Goal: Check status: Check status

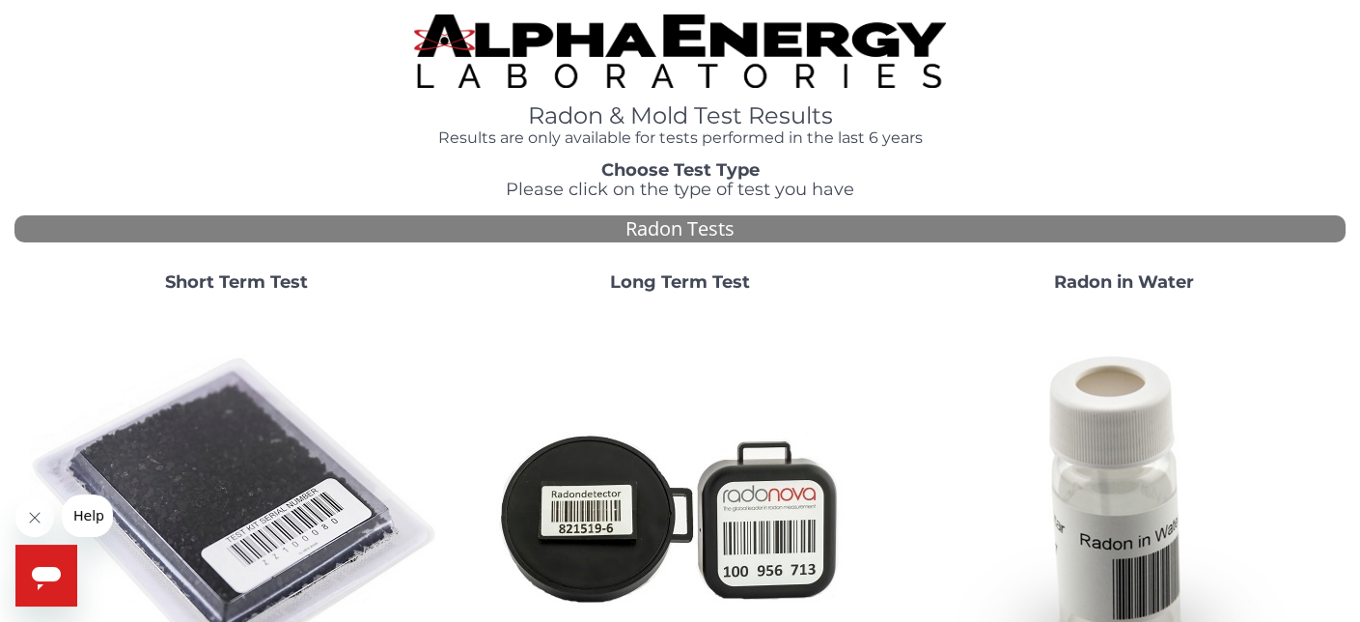
click at [246, 283] on strong "Short Term Test" at bounding box center [236, 281] width 143 height 21
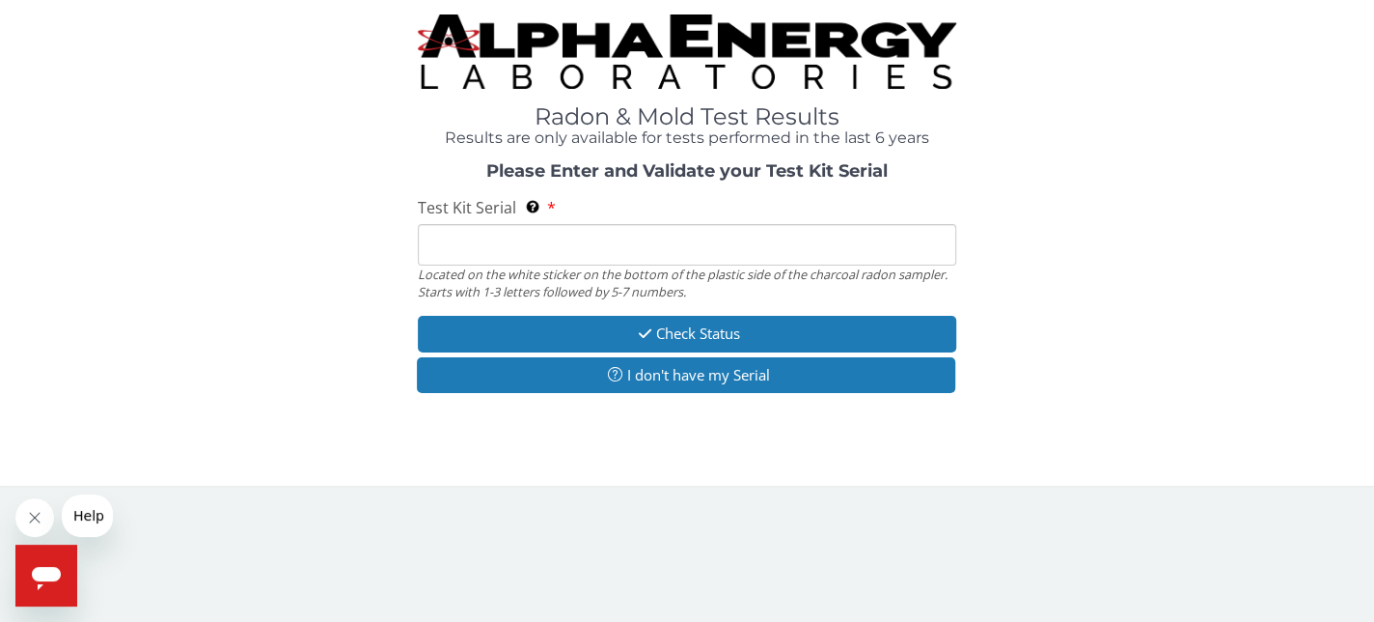
click at [434, 237] on input "Test Kit Serial Located on the white sticker on the bottom of the plastic side …" at bounding box center [687, 245] width 539 height 42
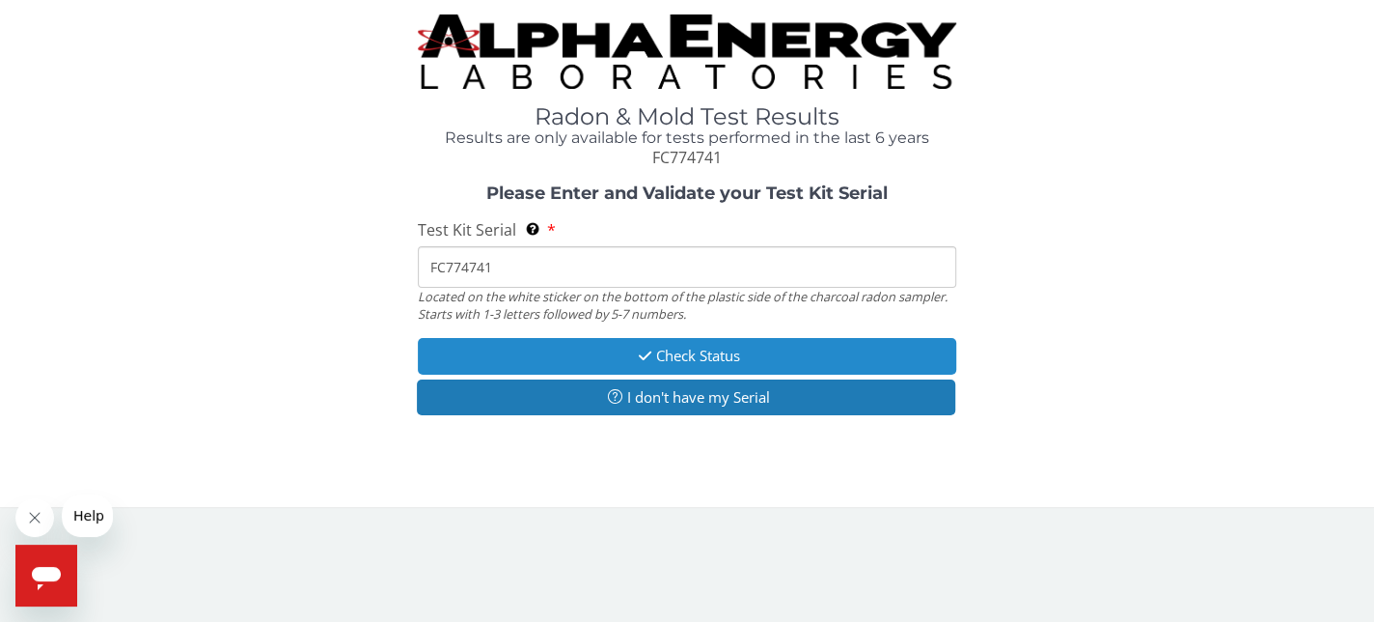
type input "FC774741"
click at [702, 355] on button "Check Status" at bounding box center [687, 356] width 539 height 36
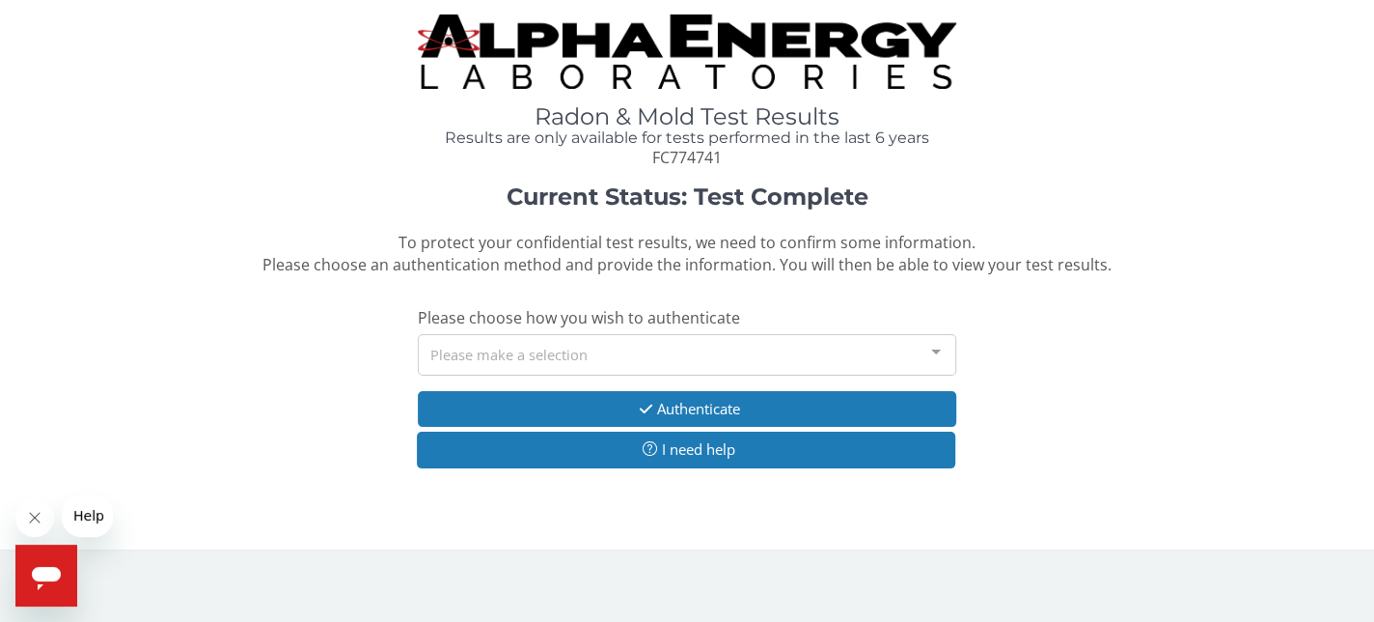
click at [935, 352] on div at bounding box center [936, 353] width 39 height 37
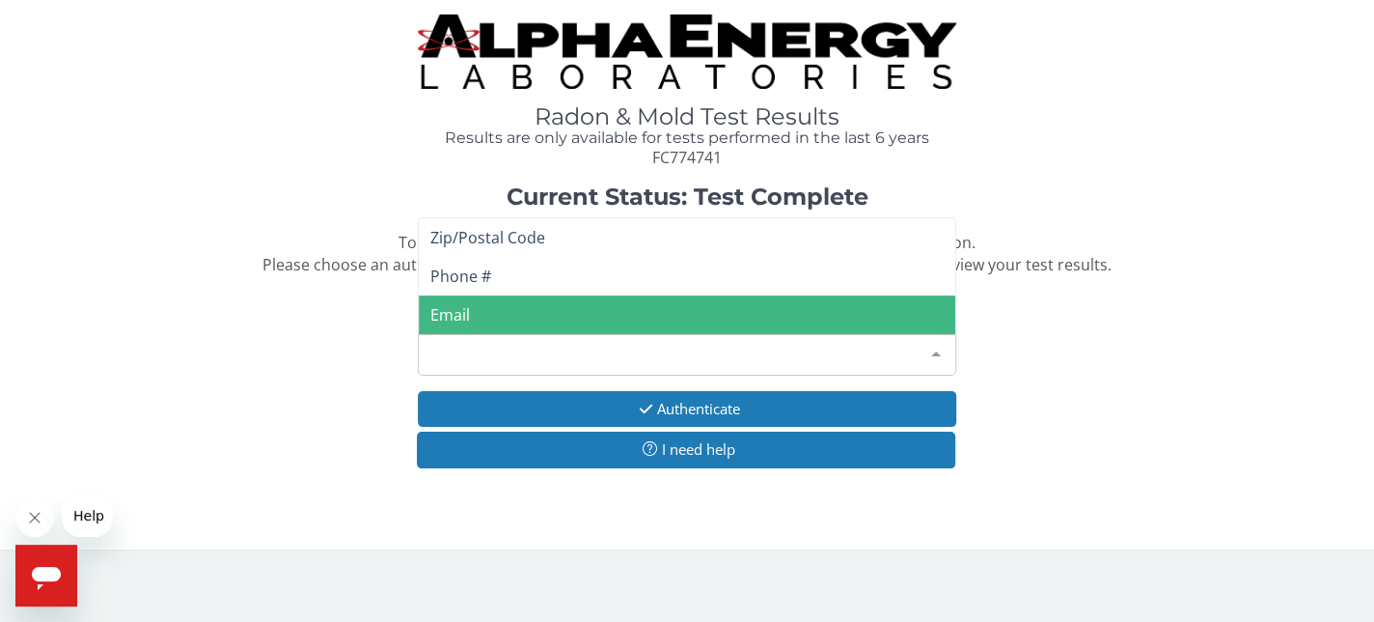
click at [459, 313] on span "Email" at bounding box center [450, 314] width 40 height 21
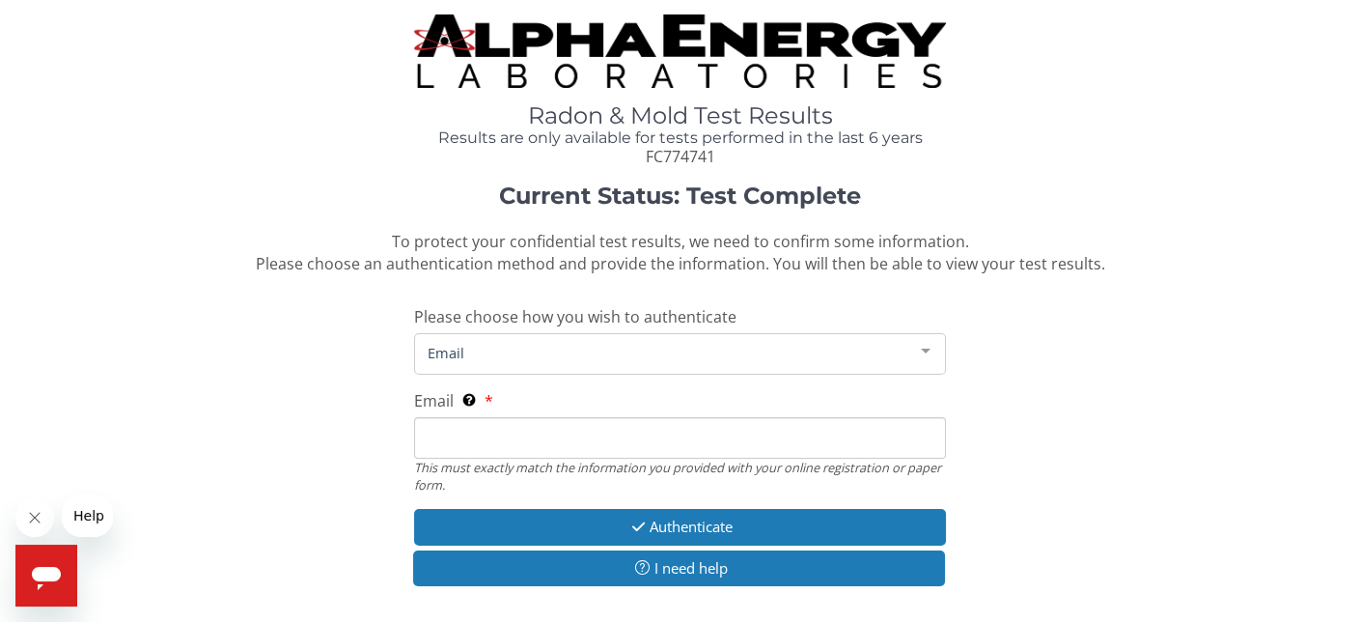
click at [509, 397] on div "Email This must exactly match the information you provided with your online reg…" at bounding box center [680, 441] width 533 height 103
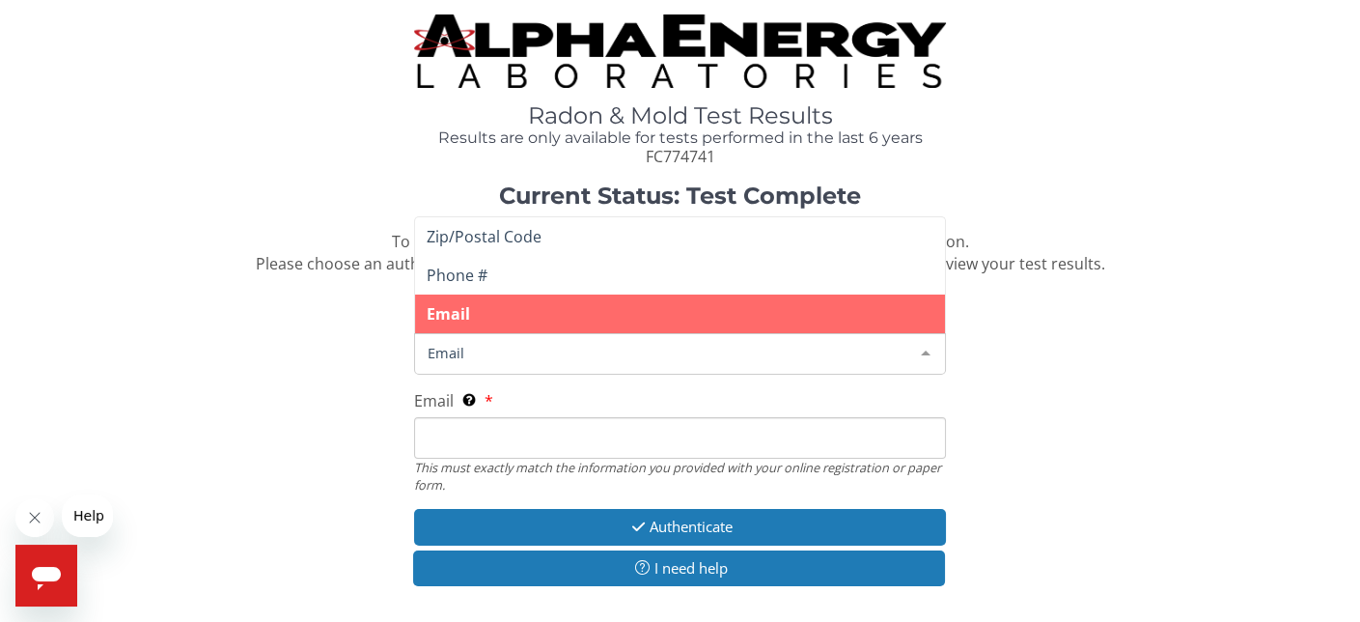
click at [524, 357] on span "Email" at bounding box center [665, 352] width 485 height 21
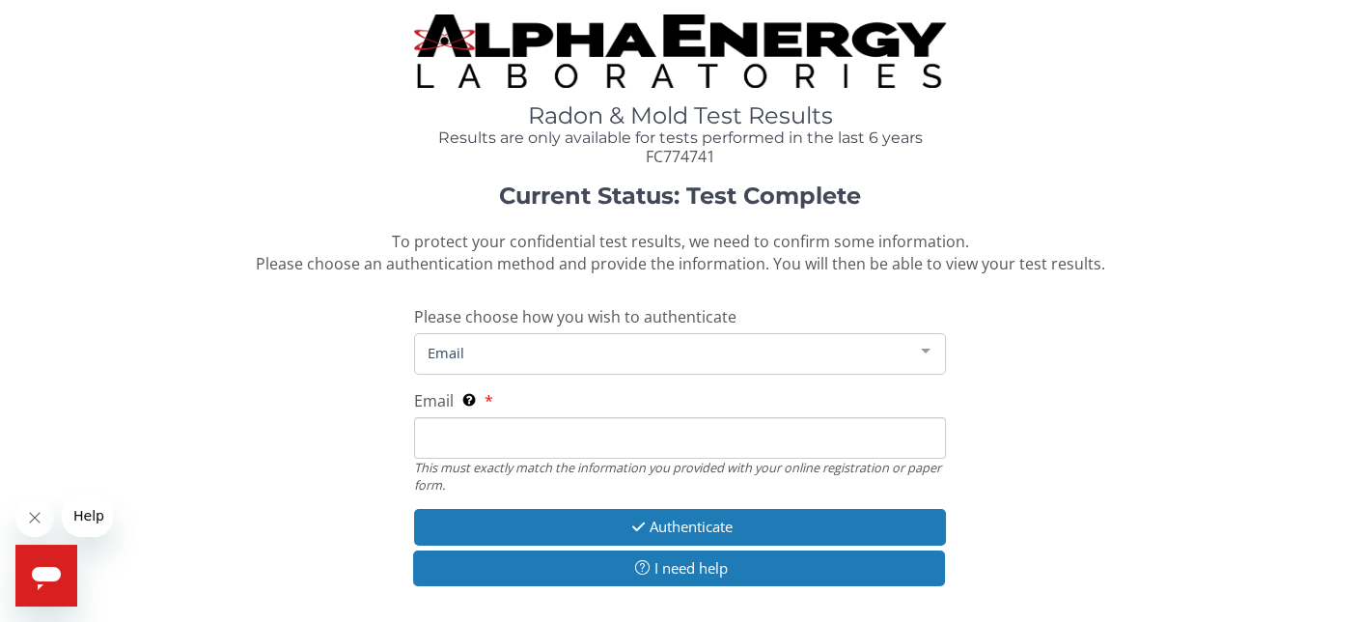
click at [503, 434] on input "Email This must exactly match the information you provided with your online reg…" at bounding box center [680, 438] width 533 height 42
type input "[EMAIL_ADDRESS][DOMAIN_NAME]"
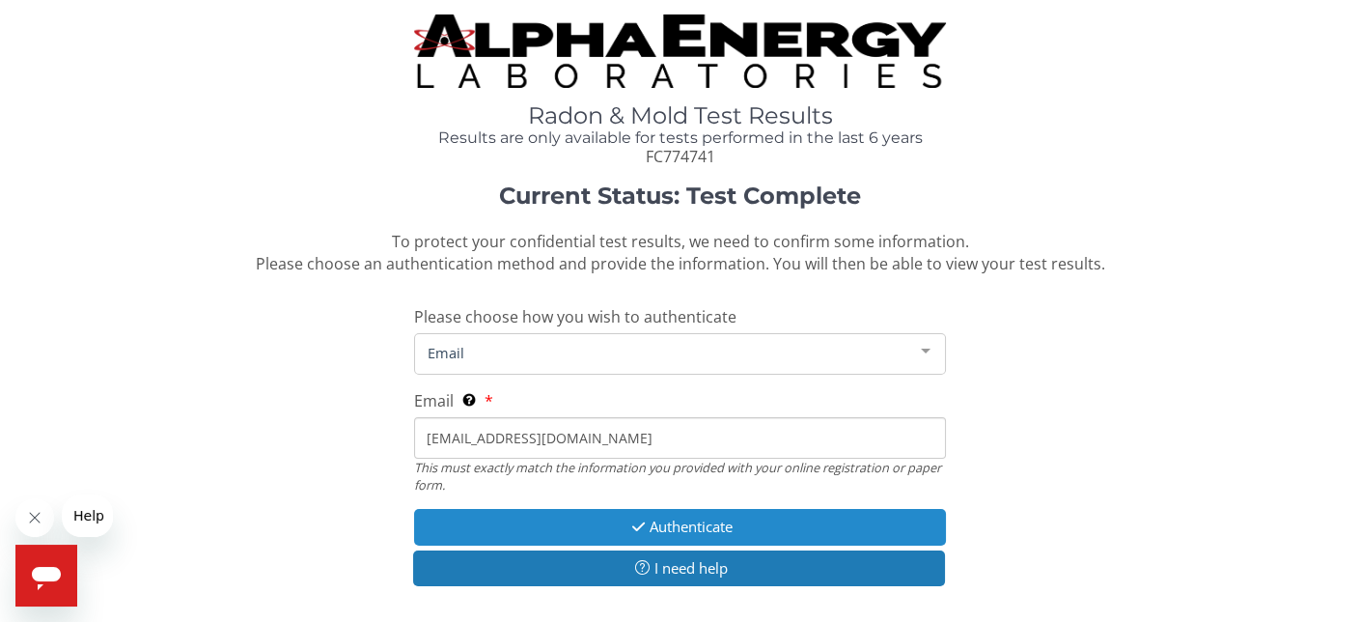
click at [659, 522] on button "Authenticate" at bounding box center [680, 527] width 533 height 36
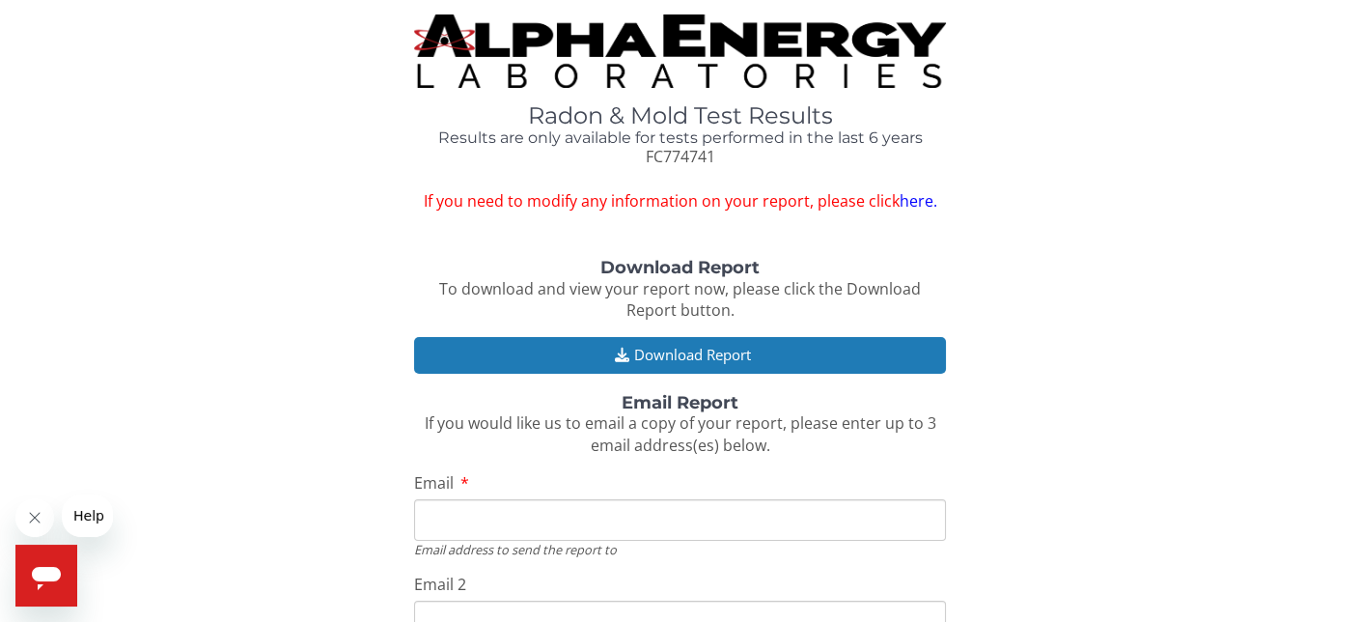
click at [490, 525] on input "Email" at bounding box center [680, 520] width 533 height 42
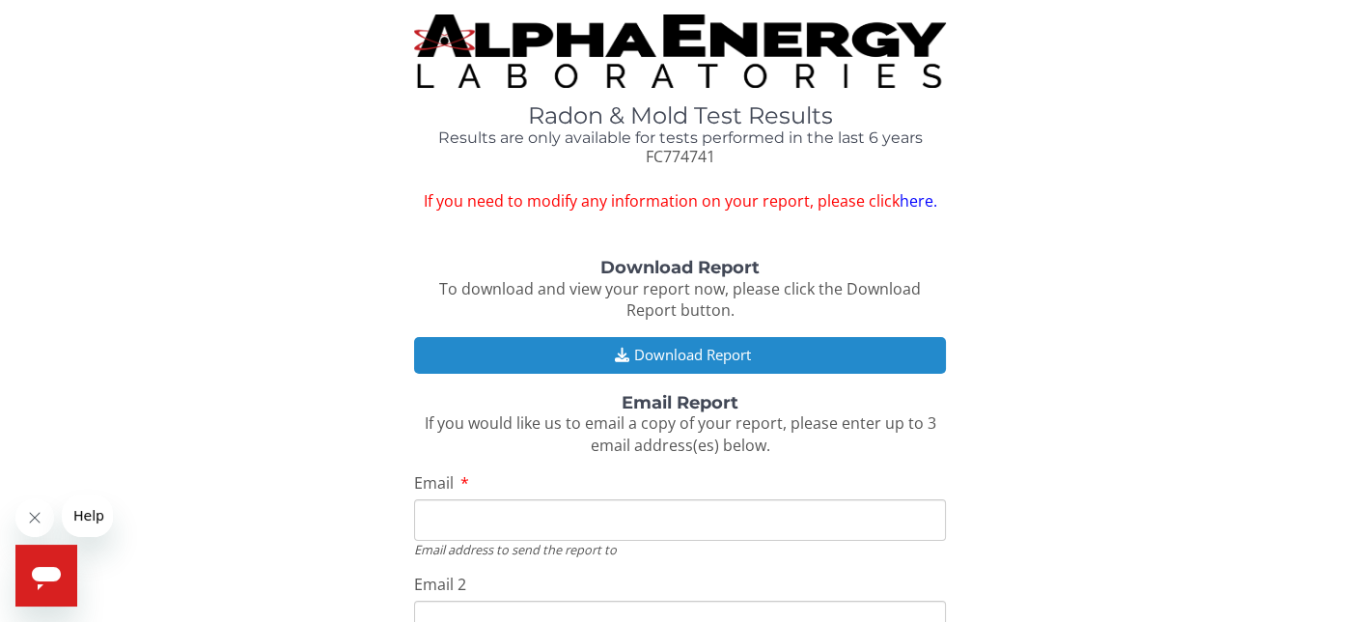
click at [678, 352] on button "Download Report" at bounding box center [680, 355] width 533 height 36
